Goal: Task Accomplishment & Management: Manage account settings

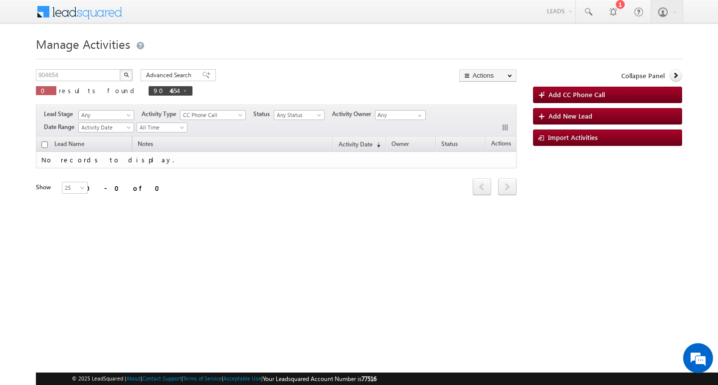
click at [82, 67] on div "Manage Activities 904654 X 0 results found 904654 Advanced Search Advanced sear…" at bounding box center [359, 157] width 646 height 249
click at [77, 74] on input "904654" at bounding box center [78, 75] width 85 height 12
type input "Search Activities"
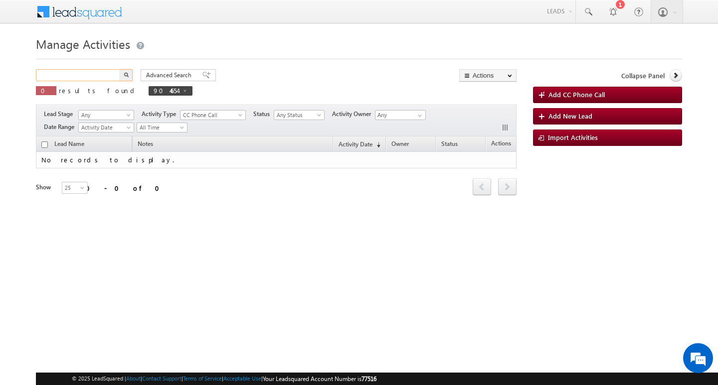
click at [98, 79] on input "text" at bounding box center [78, 75] width 85 height 12
paste input "868595"
type input "868595"
click at [120, 69] on button "button" at bounding box center [126, 75] width 13 height 12
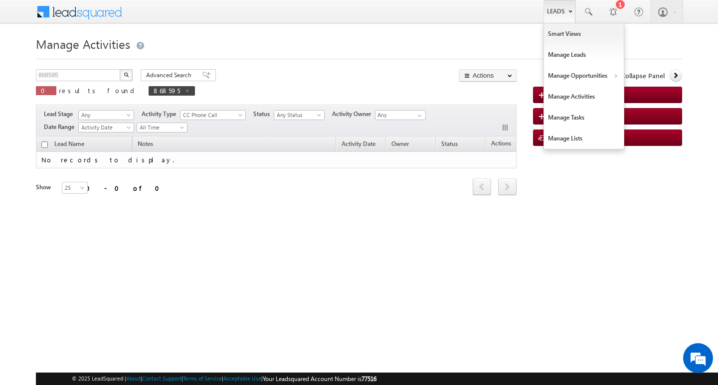
click at [567, 12] on link "Leads" at bounding box center [560, 11] width 32 height 23
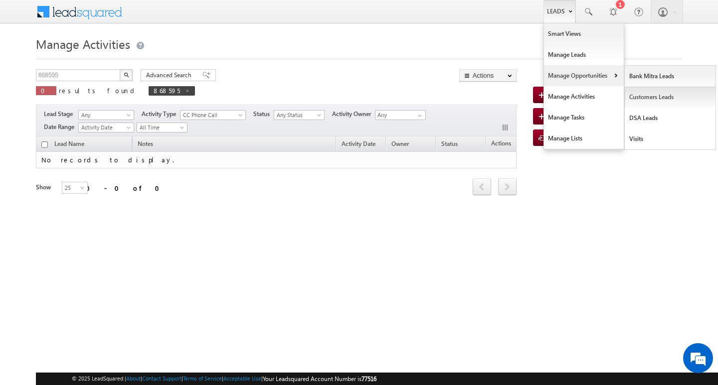
click at [641, 96] on link "Customers Leads" at bounding box center [670, 97] width 91 height 21
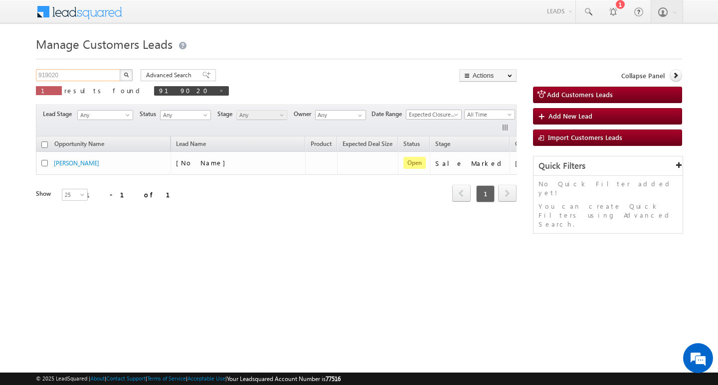
click at [73, 74] on input "919020" at bounding box center [78, 75] width 85 height 12
paste input "868595"
type input "868595"
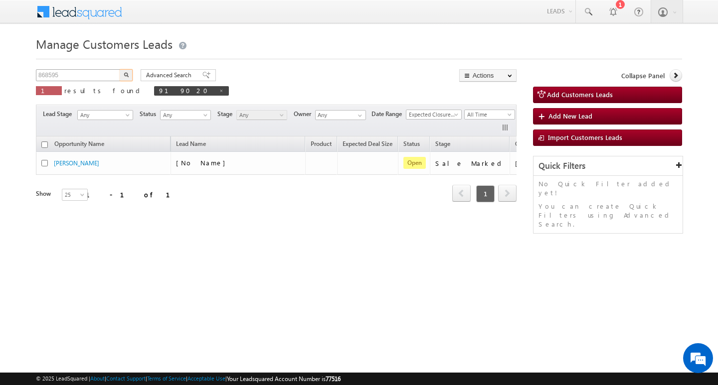
click at [120, 69] on button "button" at bounding box center [126, 75] width 13 height 12
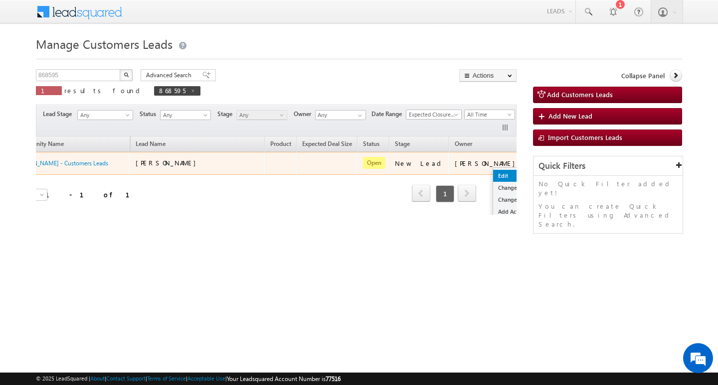
click at [493, 173] on link "Edit" at bounding box center [518, 176] width 50 height 12
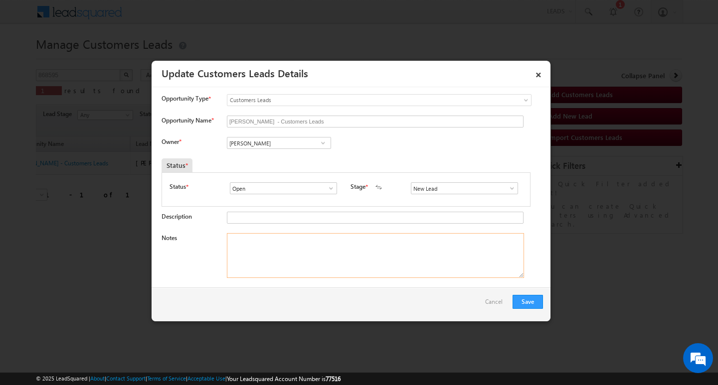
click at [341, 254] on textarea "Notes" at bounding box center [375, 255] width 297 height 45
click at [507, 187] on span at bounding box center [512, 189] width 10 height 8
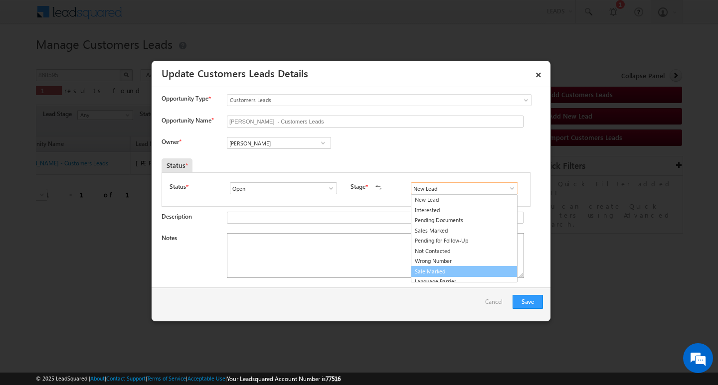
drag, startPoint x: 487, startPoint y: 269, endPoint x: 348, endPoint y: 258, distance: 139.6
click at [486, 270] on link "Sale Marked" at bounding box center [464, 271] width 107 height 11
type input "Sale Marked"
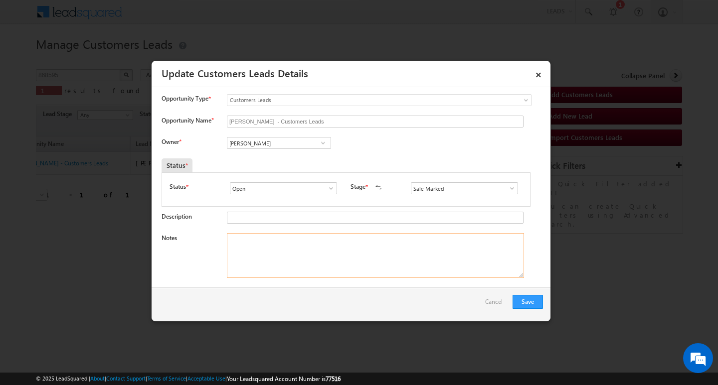
click at [285, 248] on textarea "Notes" at bounding box center [375, 255] width 297 height 45
click at [320, 141] on span at bounding box center [323, 143] width 10 height 8
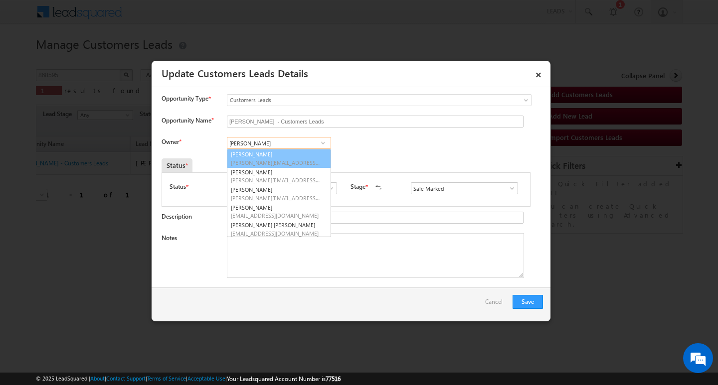
click at [296, 145] on input "Vikas Halwai" at bounding box center [279, 143] width 104 height 12
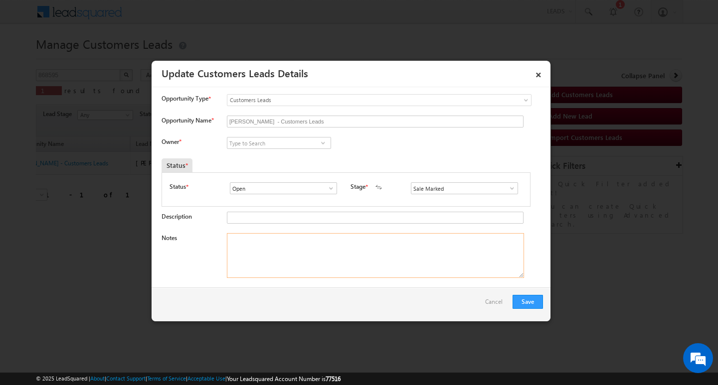
click at [346, 235] on textarea "Notes" at bounding box center [375, 255] width 297 height 45
click at [309, 143] on input at bounding box center [279, 143] width 104 height 12
paste input "Banveer Singh"
click at [295, 160] on span "banveer.singh@sgrlimited.in" at bounding box center [276, 162] width 90 height 7
type input "Banveer Singh"
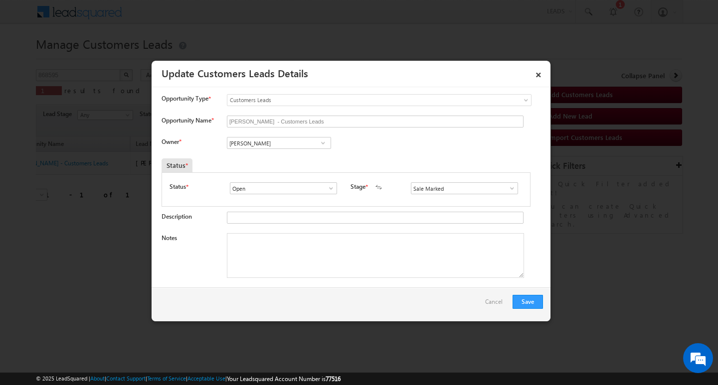
click at [305, 289] on div "Save Cancel" at bounding box center [351, 305] width 399 height 34
click at [332, 257] on textarea "Notes" at bounding box center [375, 255] width 297 height 45
drag, startPoint x: 332, startPoint y: 257, endPoint x: 256, endPoint y: 202, distance: 94.0
click at [317, 246] on textarea "Notes" at bounding box center [375, 255] width 297 height 45
click at [289, 257] on textarea "Notes" at bounding box center [375, 255] width 297 height 45
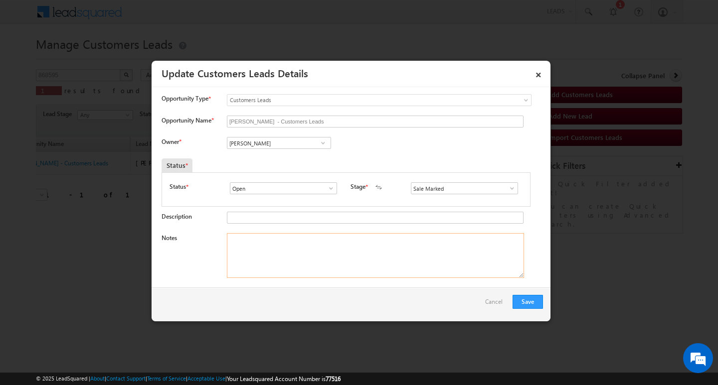
paste textarea "4/ LAKH Customer required top-up loan address Indore"
type textarea "4/ LAKH Customer required top-up loan address Indore"
click at [516, 301] on button "Save" at bounding box center [528, 302] width 30 height 14
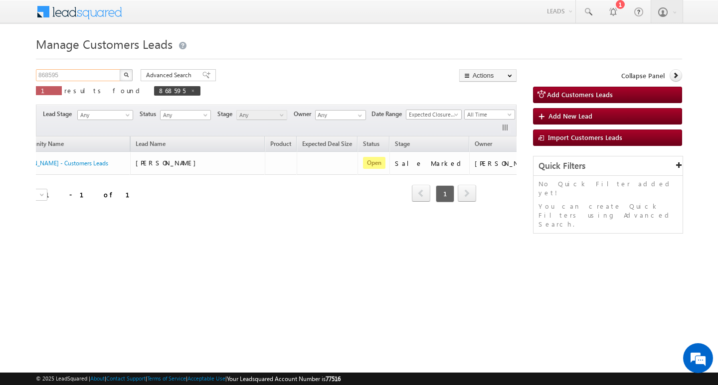
click at [106, 72] on input "868595" at bounding box center [78, 75] width 85 height 12
type input "Search Customers Leads"
click at [80, 72] on input "text" at bounding box center [78, 75] width 85 height 12
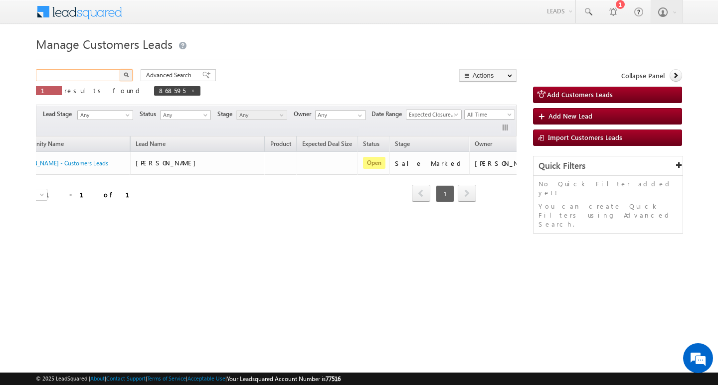
paste input "826718"
type input "826718"
click at [120, 69] on button "button" at bounding box center [126, 75] width 13 height 12
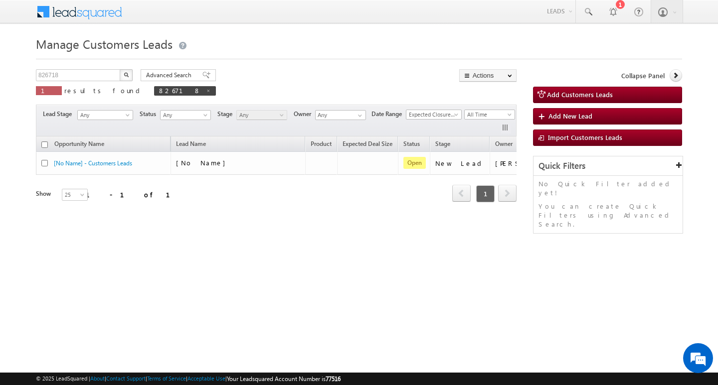
scroll to position [0, 40]
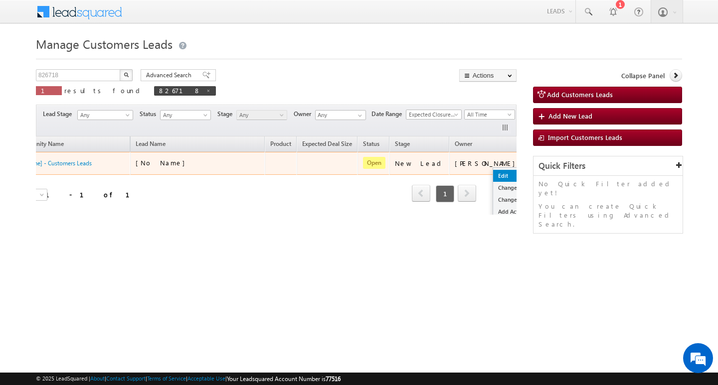
click at [493, 171] on link "Edit" at bounding box center [518, 176] width 50 height 12
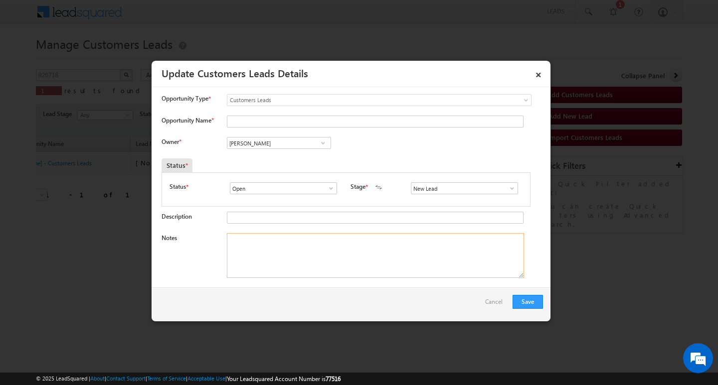
click at [320, 258] on textarea "Notes" at bounding box center [375, 255] width 297 height 45
click at [511, 189] on span at bounding box center [512, 189] width 10 height 8
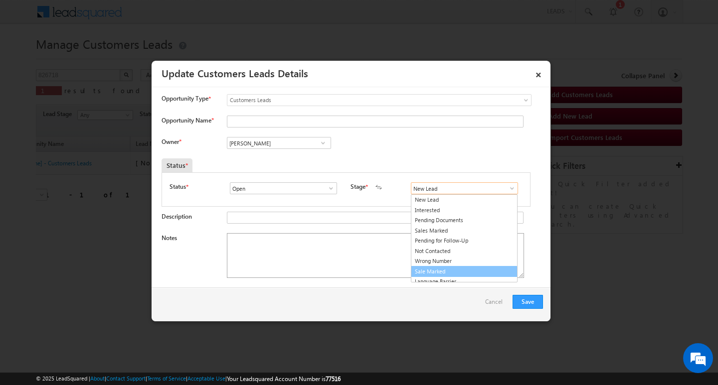
drag, startPoint x: 485, startPoint y: 269, endPoint x: 395, endPoint y: 270, distance: 89.8
click at [485, 269] on link "Sale Marked" at bounding box center [464, 271] width 107 height 11
type input "Sale Marked"
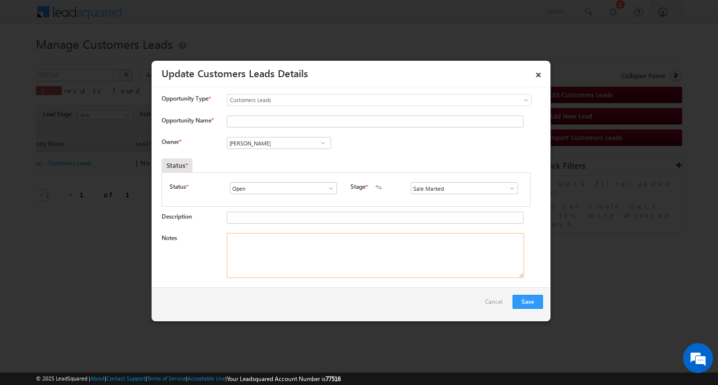
drag, startPoint x: 384, startPoint y: 270, endPoint x: 339, endPoint y: 242, distance: 53.3
click at [383, 270] on textarea "Notes" at bounding box center [375, 255] width 297 height 45
click at [281, 140] on input "Vikas Halwai" at bounding box center [279, 143] width 104 height 12
click at [305, 250] on textarea "Notes" at bounding box center [375, 255] width 297 height 45
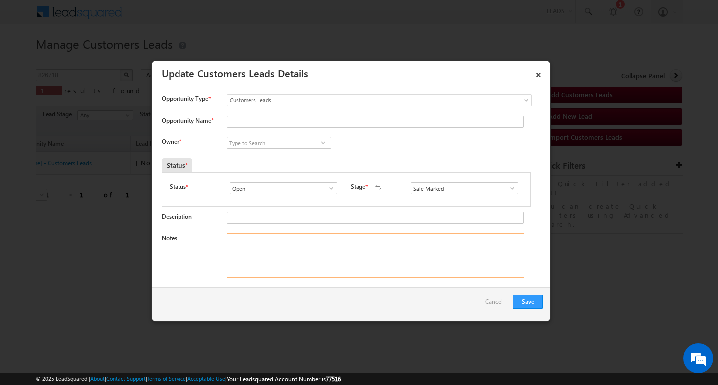
paste textarea "5/ LAKH Customer required top-up loan address Bhilwara"
type textarea "5/ LAKH Customer required top-up loan address Bhilwara"
click at [307, 143] on input at bounding box center [279, 143] width 104 height 12
click at [301, 117] on input "Opportunity Name *" at bounding box center [375, 122] width 297 height 12
paste input "suresh chandra"
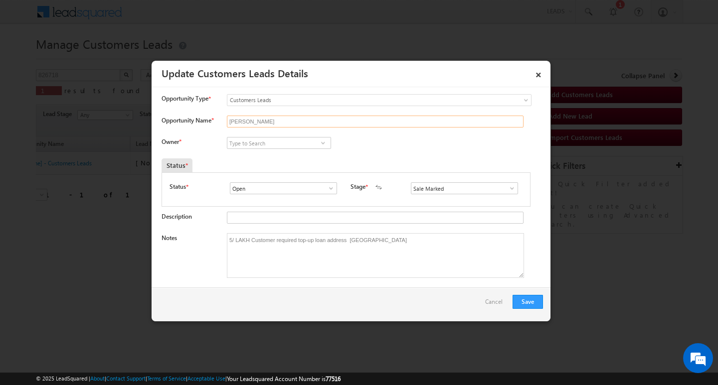
type input "suresh chandra"
click at [284, 142] on input at bounding box center [279, 143] width 104 height 12
paste input "Kleram Rebari"
type input "Kleram Rebari"
click at [308, 142] on input "Kleram Rebari" at bounding box center [279, 143] width 104 height 12
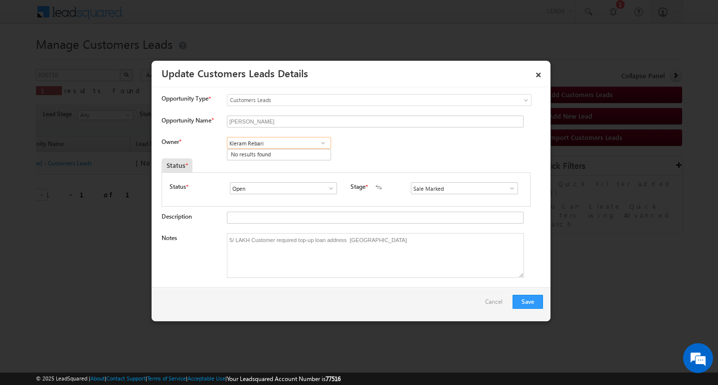
click at [308, 142] on input "Kleram Rebari" at bounding box center [279, 143] width 104 height 12
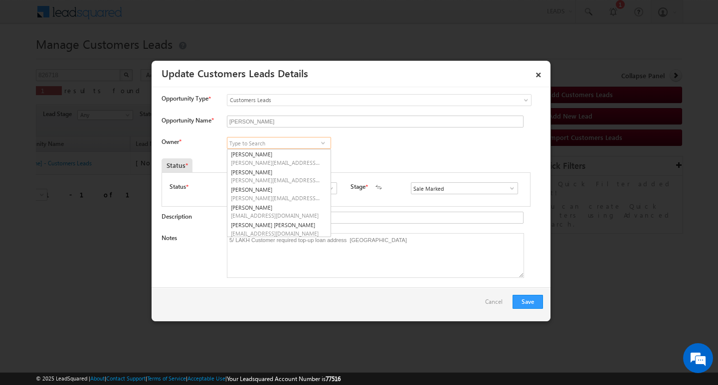
paste input "Kleram Rebari"
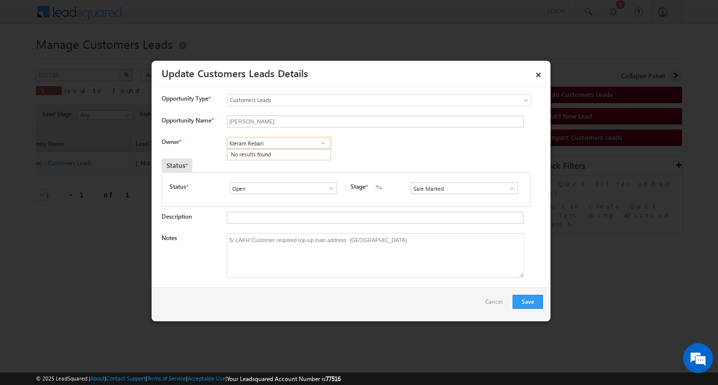
type input "Kleram Rebari"
click at [297, 177] on div "Status * Open Won Lost Open Stage * New Lead Interested Pending Documents" at bounding box center [346, 190] width 369 height 34
click at [301, 145] on input at bounding box center [279, 143] width 104 height 12
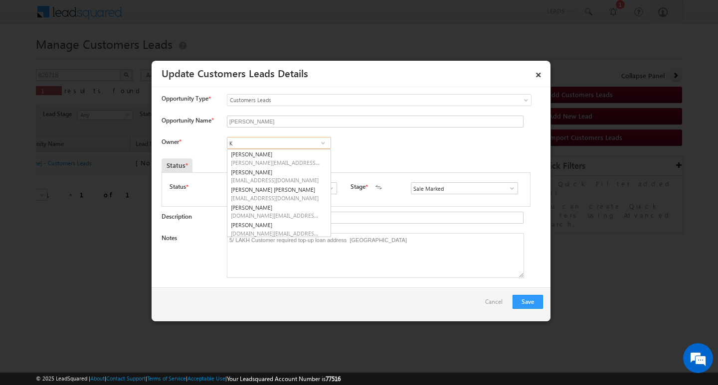
scroll to position [2, 0]
type input "K"
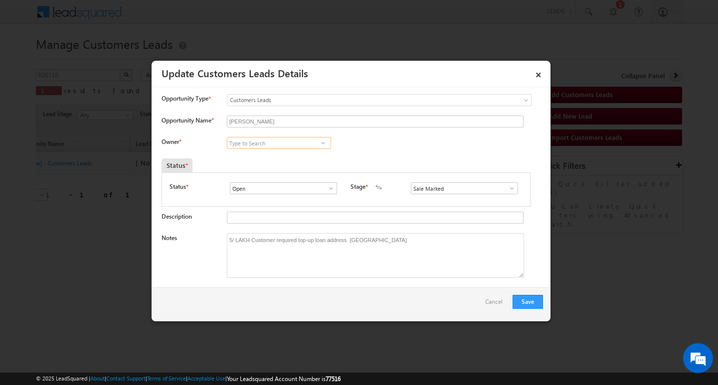
click at [256, 137] on input at bounding box center [279, 143] width 104 height 12
click at [254, 141] on input at bounding box center [279, 143] width 104 height 12
paste input "kleram.rebari@sgrlimited.in"
type input "kleram.rebari@sgrlimited.in"
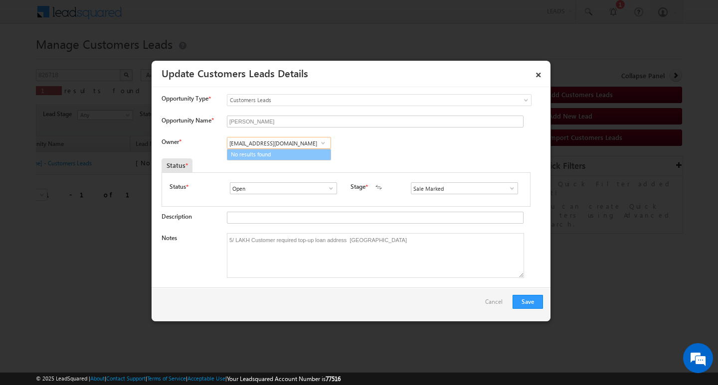
click at [301, 141] on input "kleram.rebari@sgrlimited.in" at bounding box center [279, 143] width 104 height 12
click at [283, 154] on link "Kleram Rabari kleram.rabari@sgrlimited.in" at bounding box center [279, 158] width 104 height 19
type input "Kleram Rabari"
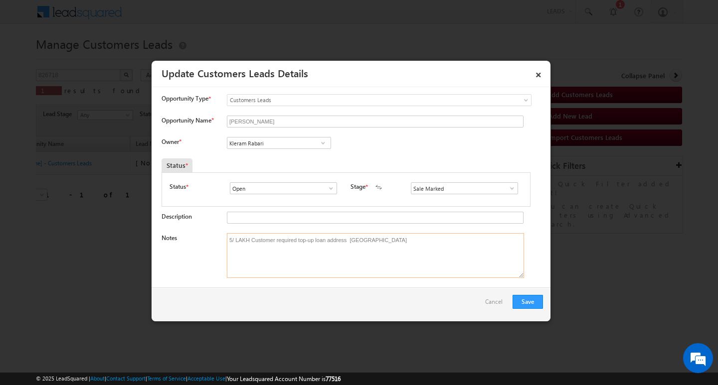
click at [431, 248] on textarea "5/ LAKH Customer required top-up loan address Bhilwara" at bounding box center [375, 255] width 297 height 45
click at [536, 302] on button "Save" at bounding box center [528, 302] width 30 height 14
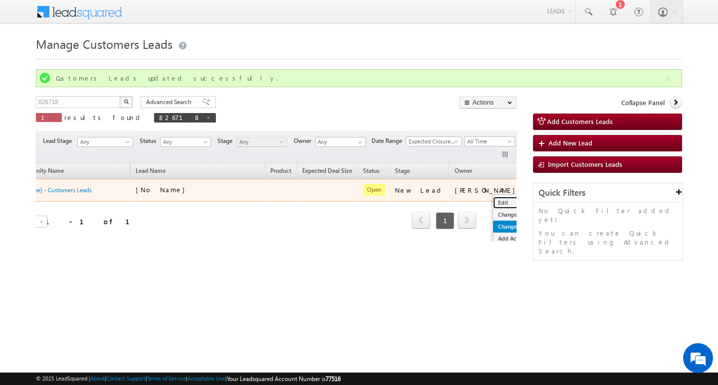
click at [493, 198] on link "Edit" at bounding box center [518, 203] width 50 height 12
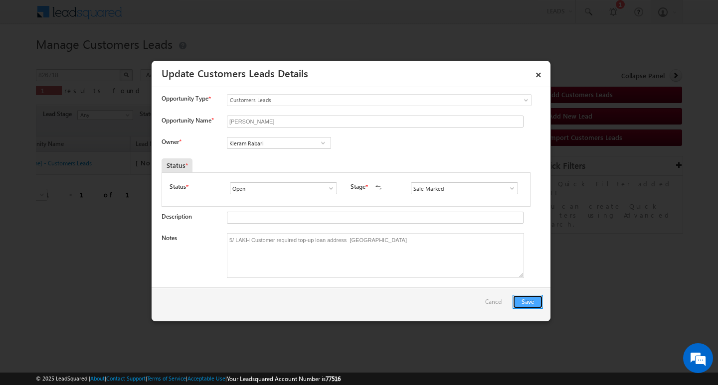
click at [523, 301] on button "Save" at bounding box center [528, 302] width 30 height 14
